Goal: Navigation & Orientation: Go to known website

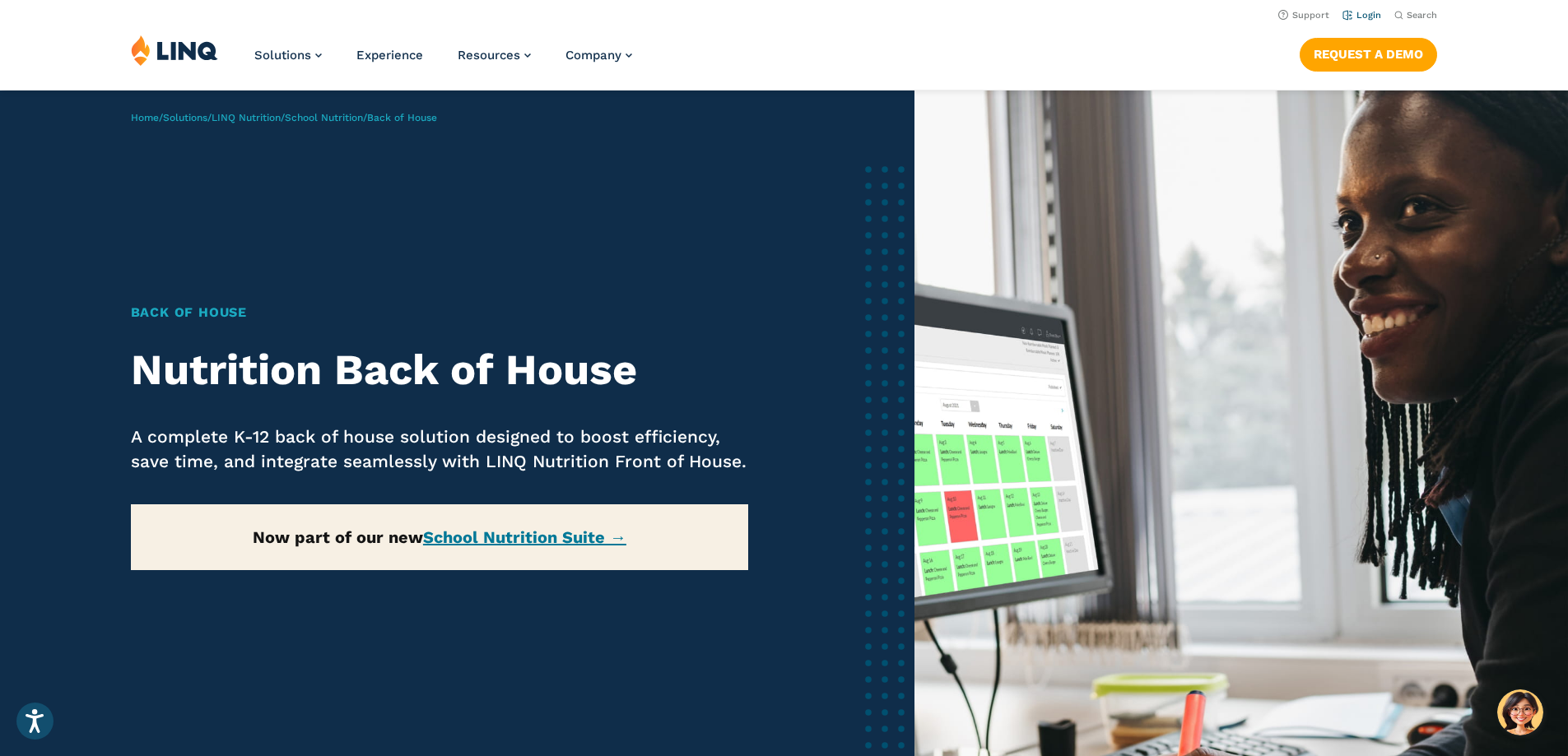
click at [1368, 12] on link "Login" at bounding box center [1361, 15] width 39 height 11
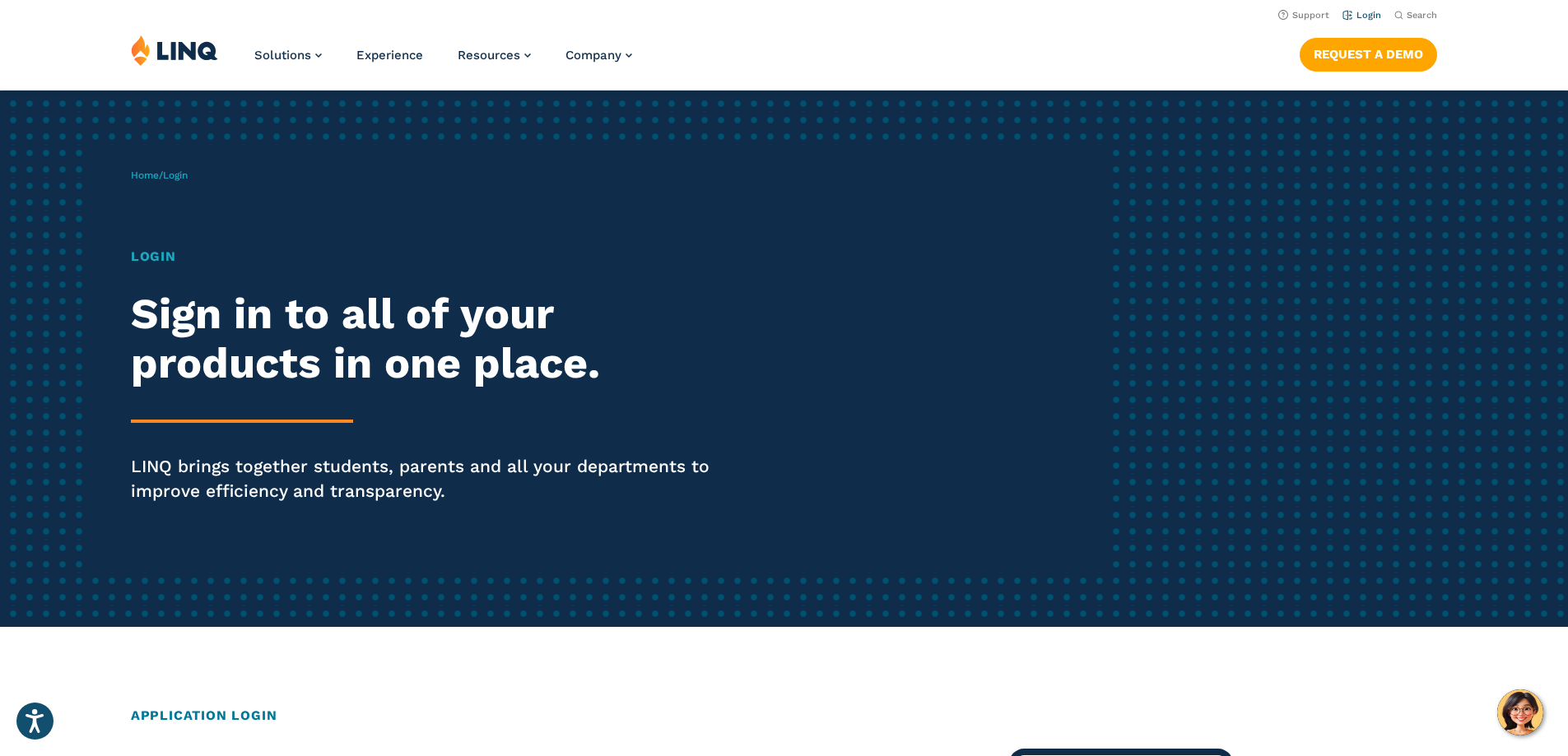
click at [1360, 14] on link "Login" at bounding box center [1361, 15] width 39 height 11
click at [158, 254] on h1 "Login" at bounding box center [432, 257] width 604 height 20
click at [182, 173] on span "Login" at bounding box center [175, 175] width 24 height 12
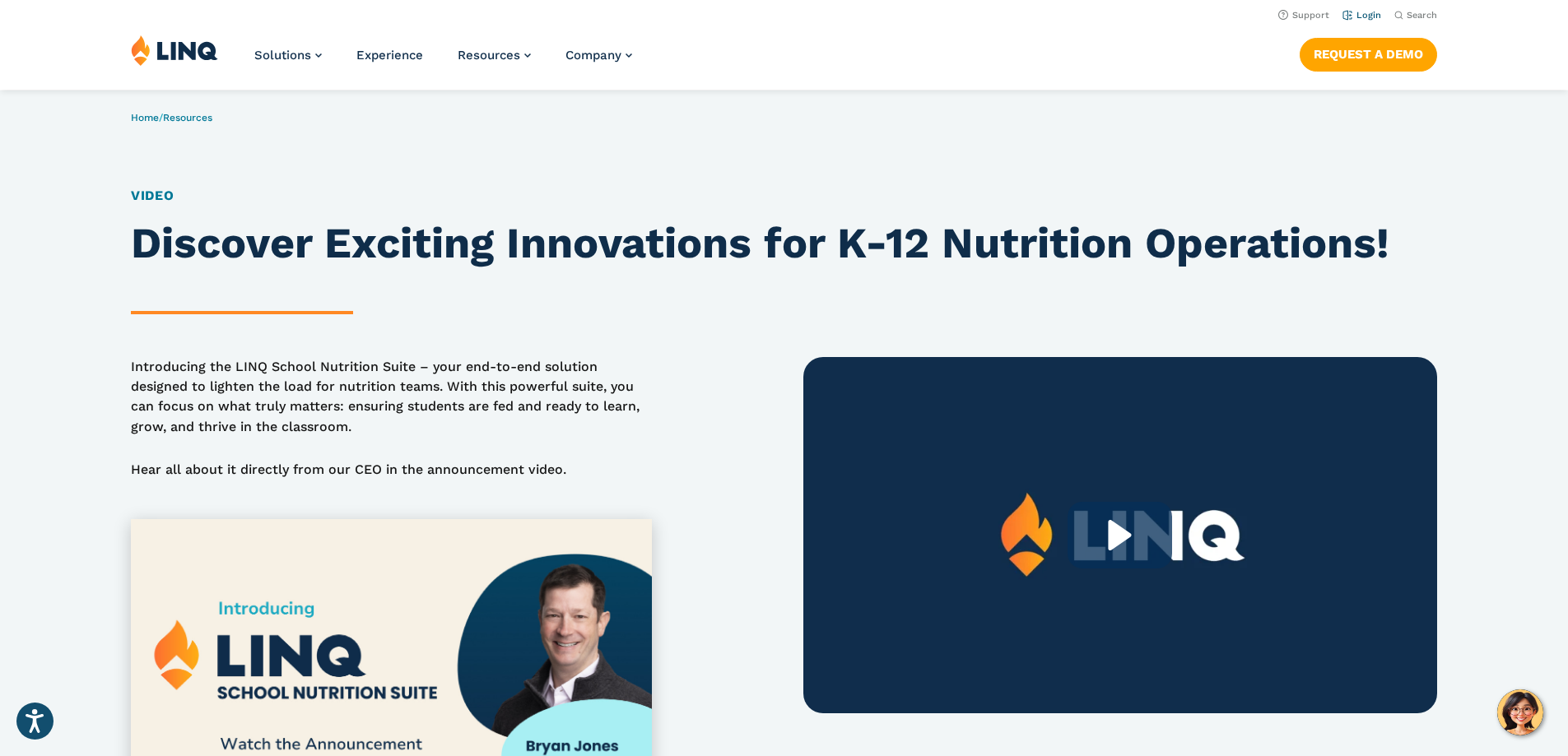
click at [1356, 14] on link "Login" at bounding box center [1361, 15] width 39 height 11
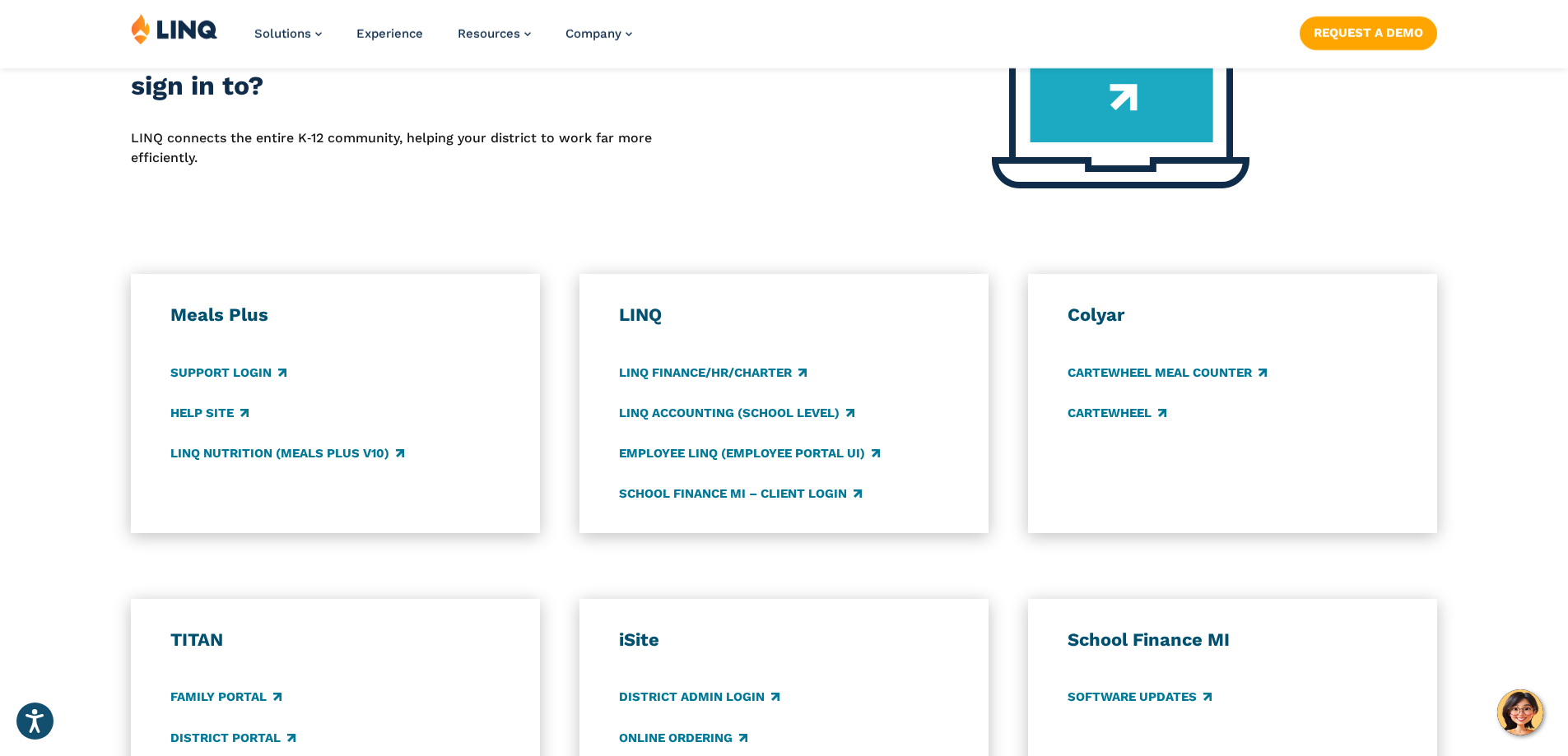
scroll to position [741, 0]
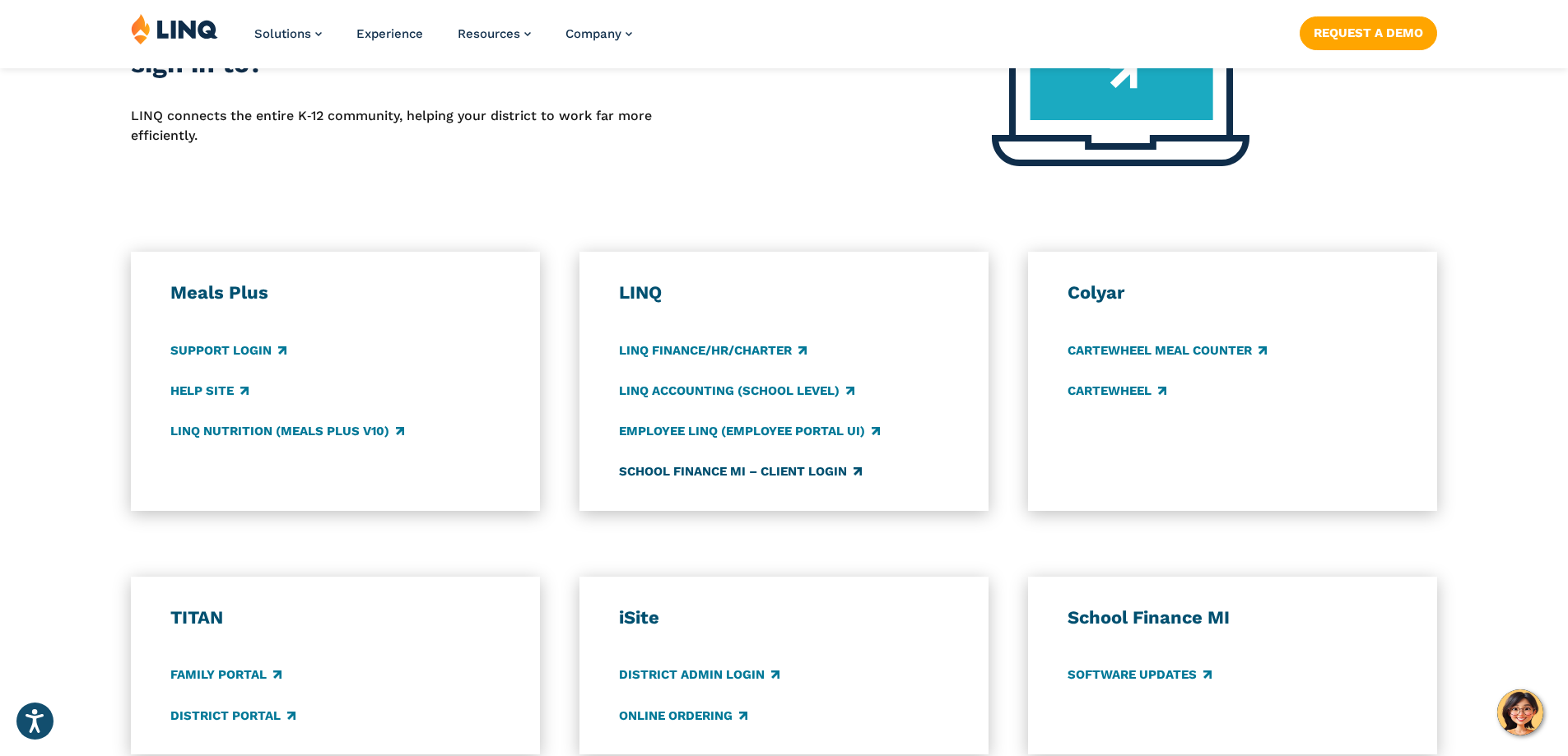
click at [668, 468] on link "School Finance MI – Client Login" at bounding box center [740, 472] width 243 height 18
click at [691, 391] on link "LINQ Accounting (school level)" at bounding box center [737, 391] width 236 height 18
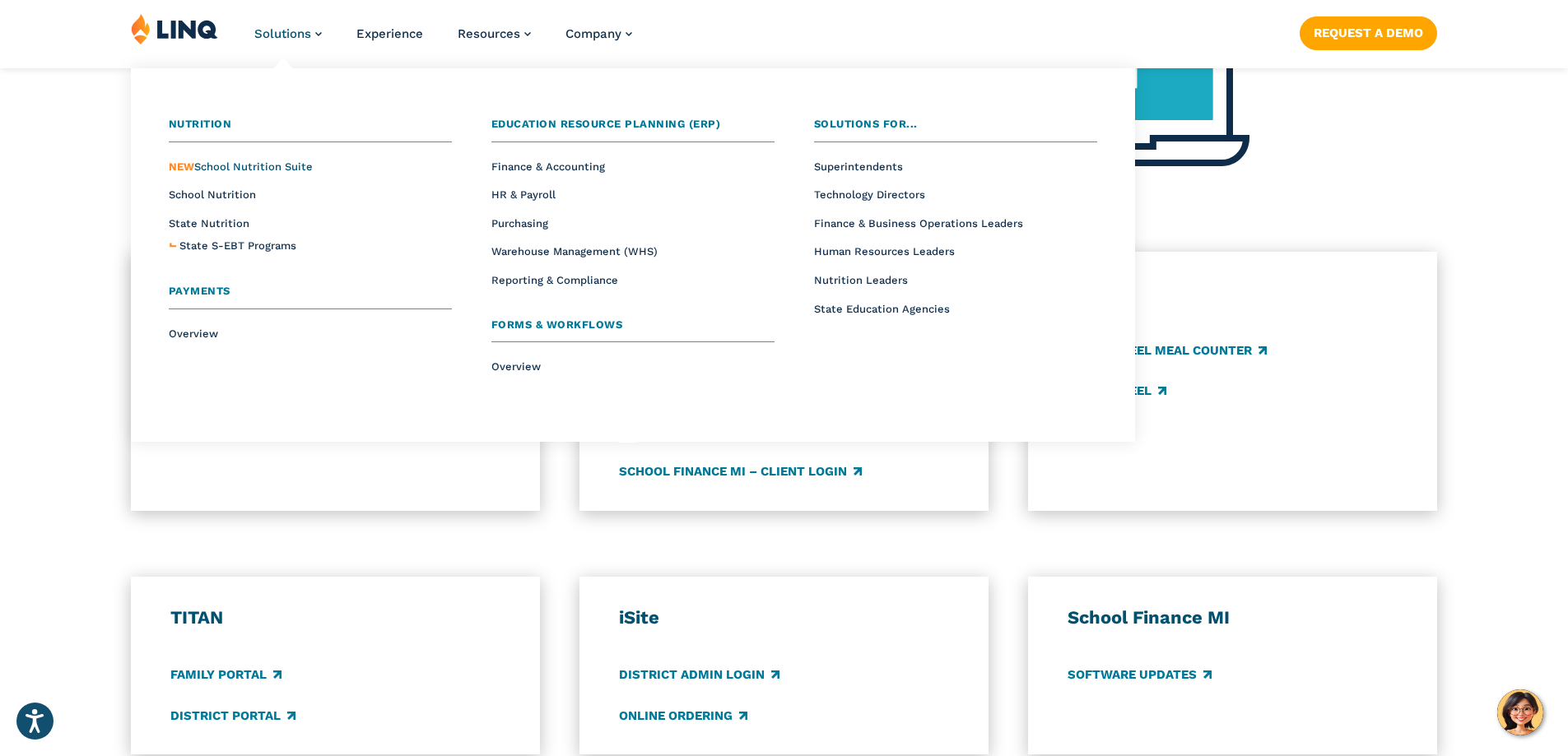
click at [254, 164] on span "NEW School Nutrition Suite" at bounding box center [241, 167] width 144 height 13
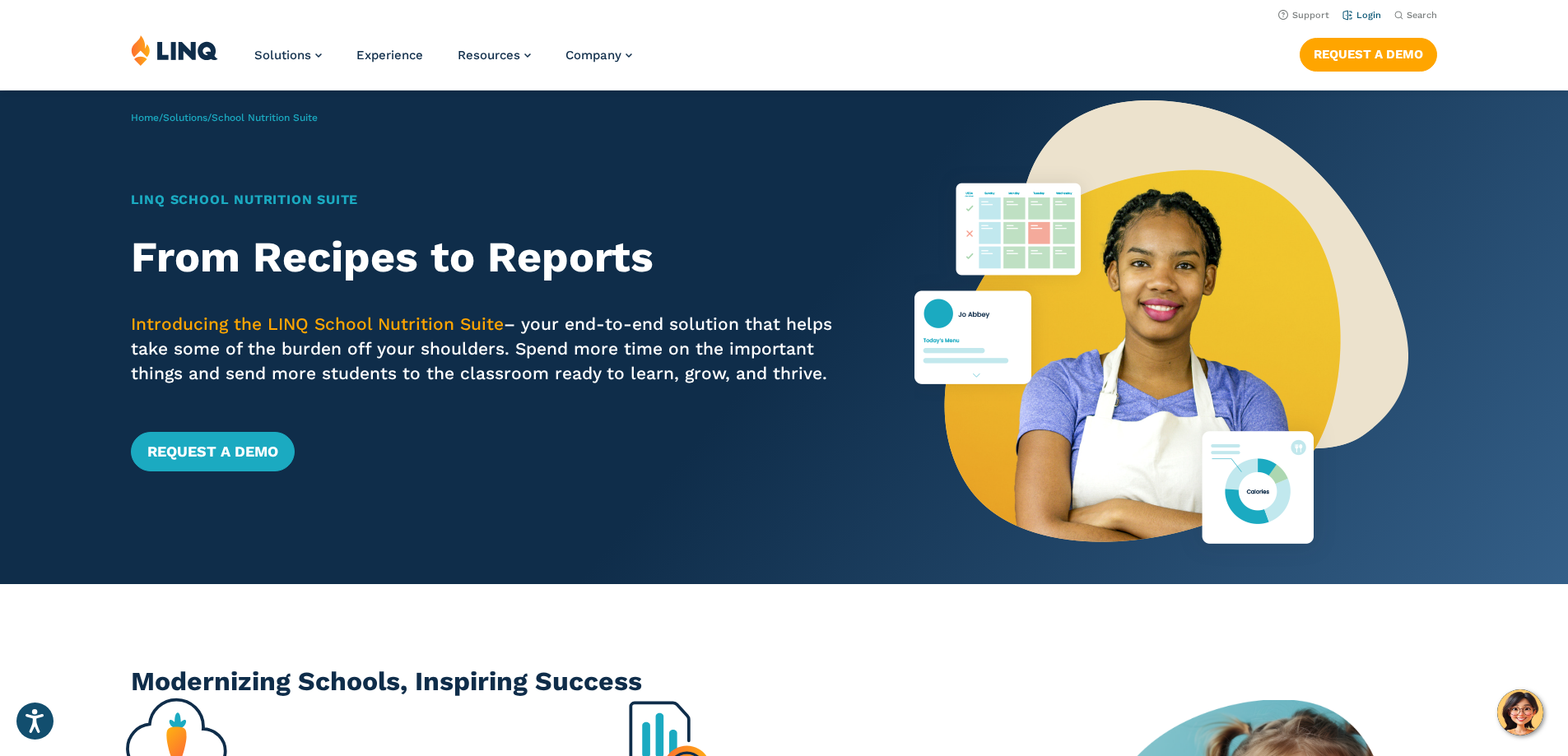
click at [1355, 12] on link "Login" at bounding box center [1361, 15] width 39 height 11
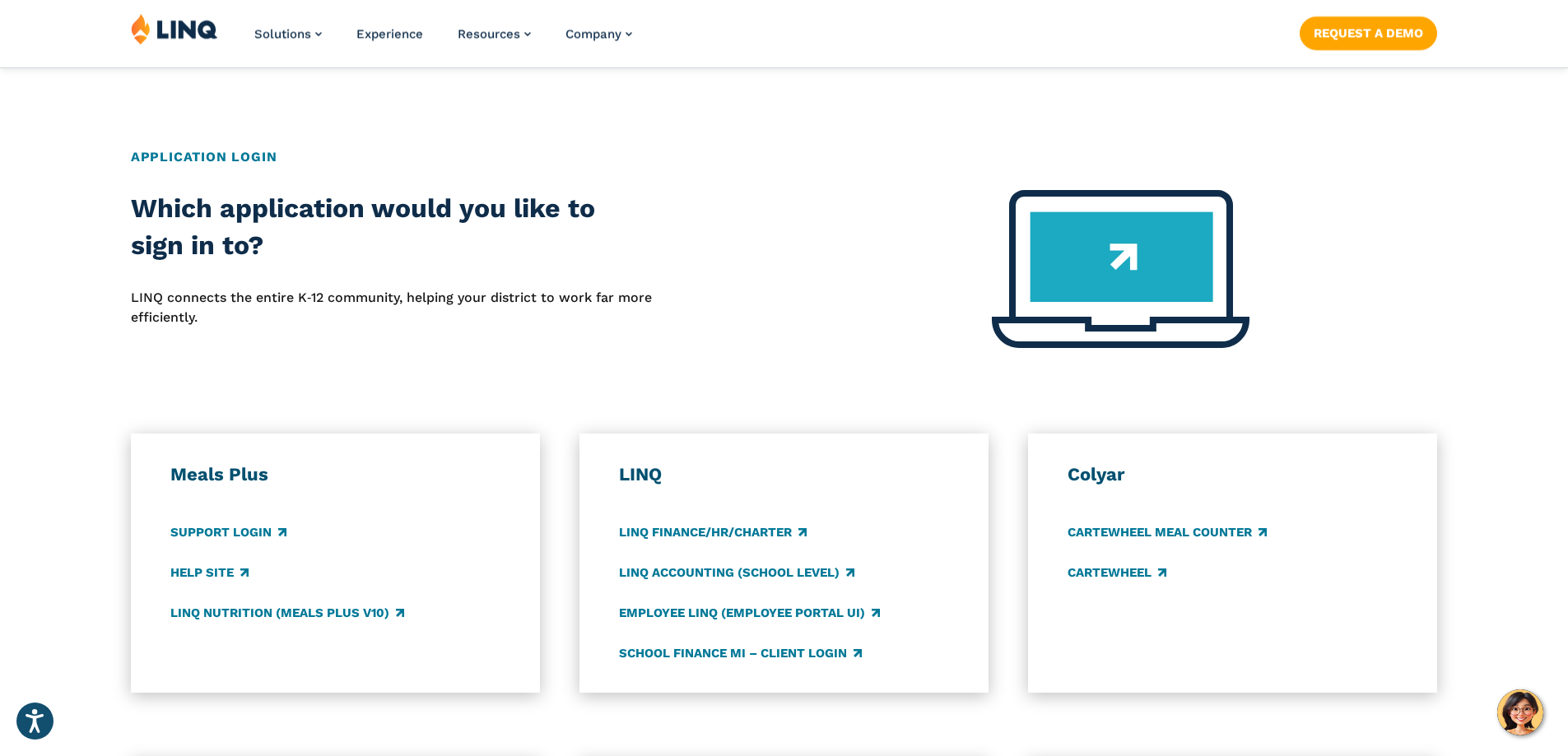
scroll to position [576, 0]
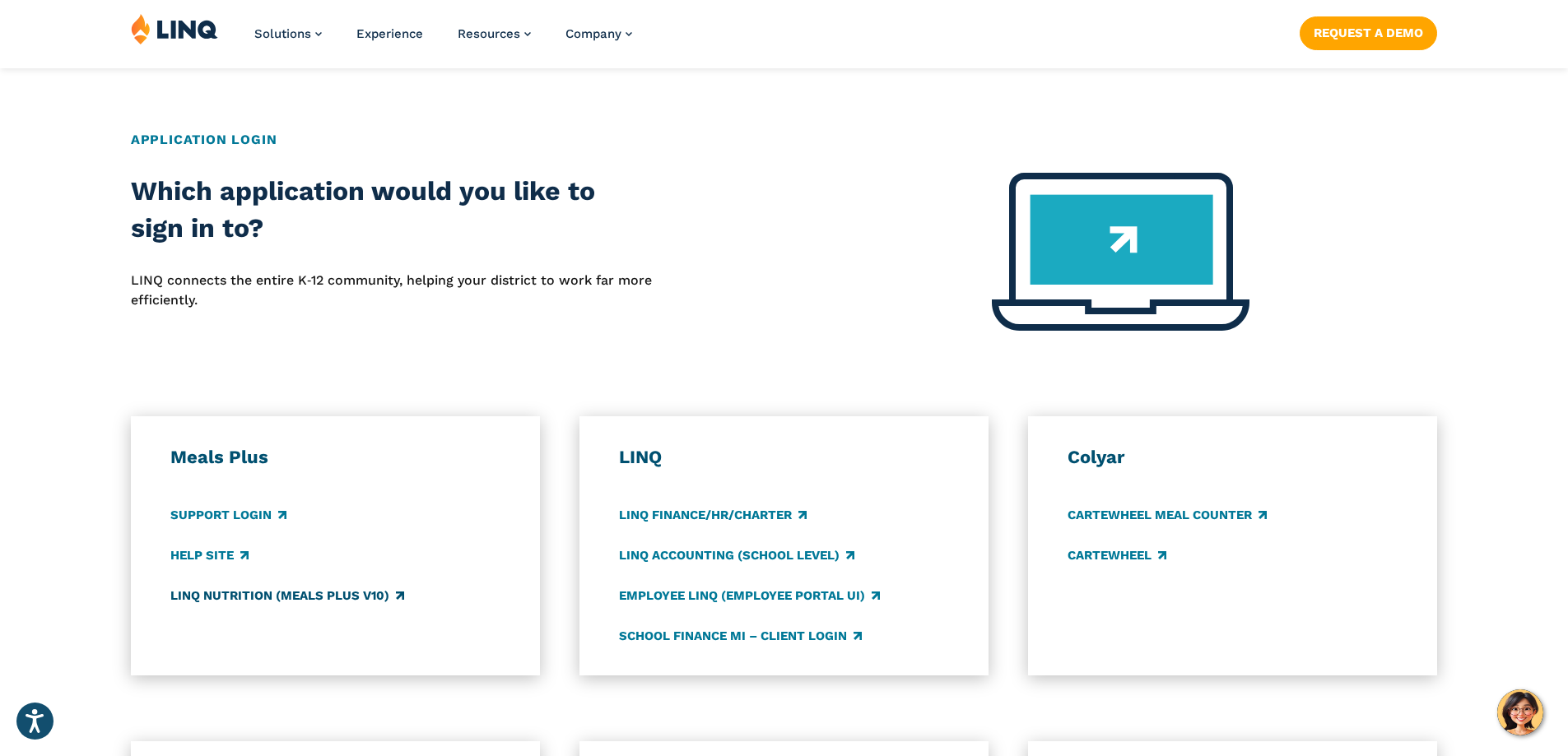
click at [228, 595] on link "LINQ Nutrition (Meals Plus v10)" at bounding box center [287, 595] width 234 height 18
